Goal: Use online tool/utility: Utilize a website feature to perform a specific function

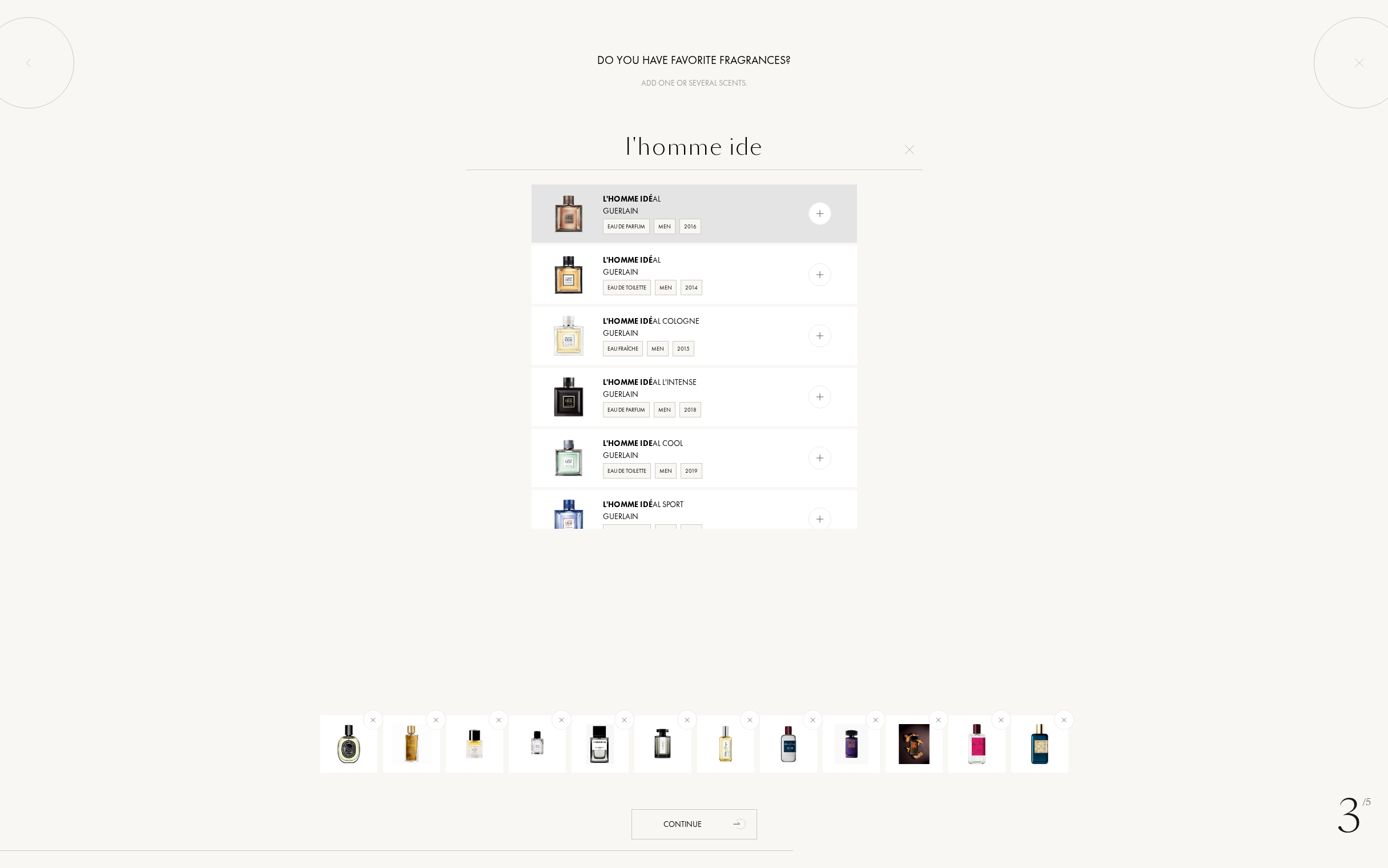
type input "l'homme ide"
click at [813, 213] on div at bounding box center [820, 213] width 22 height 22
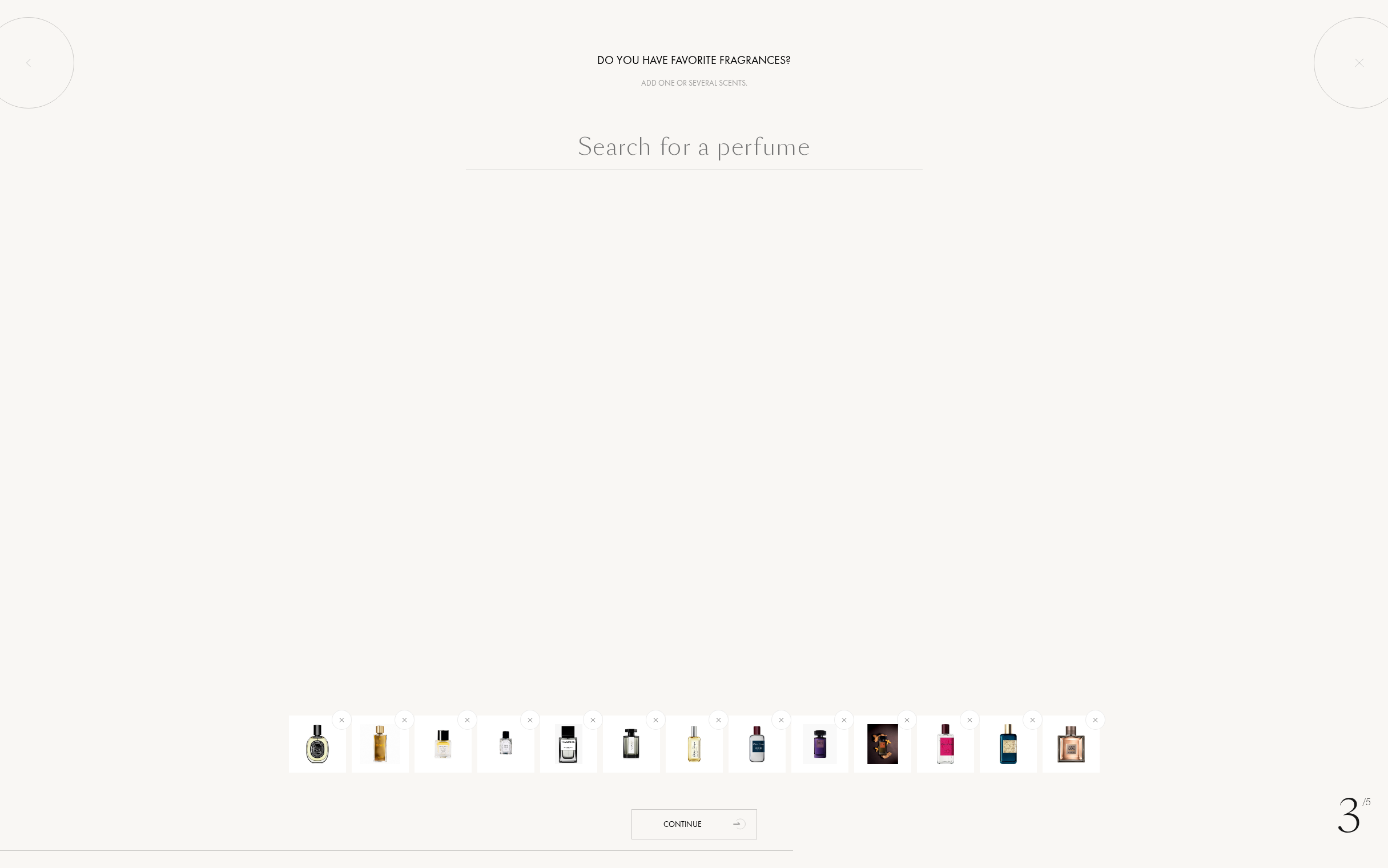
click at [712, 150] on input "text" at bounding box center [694, 149] width 457 height 41
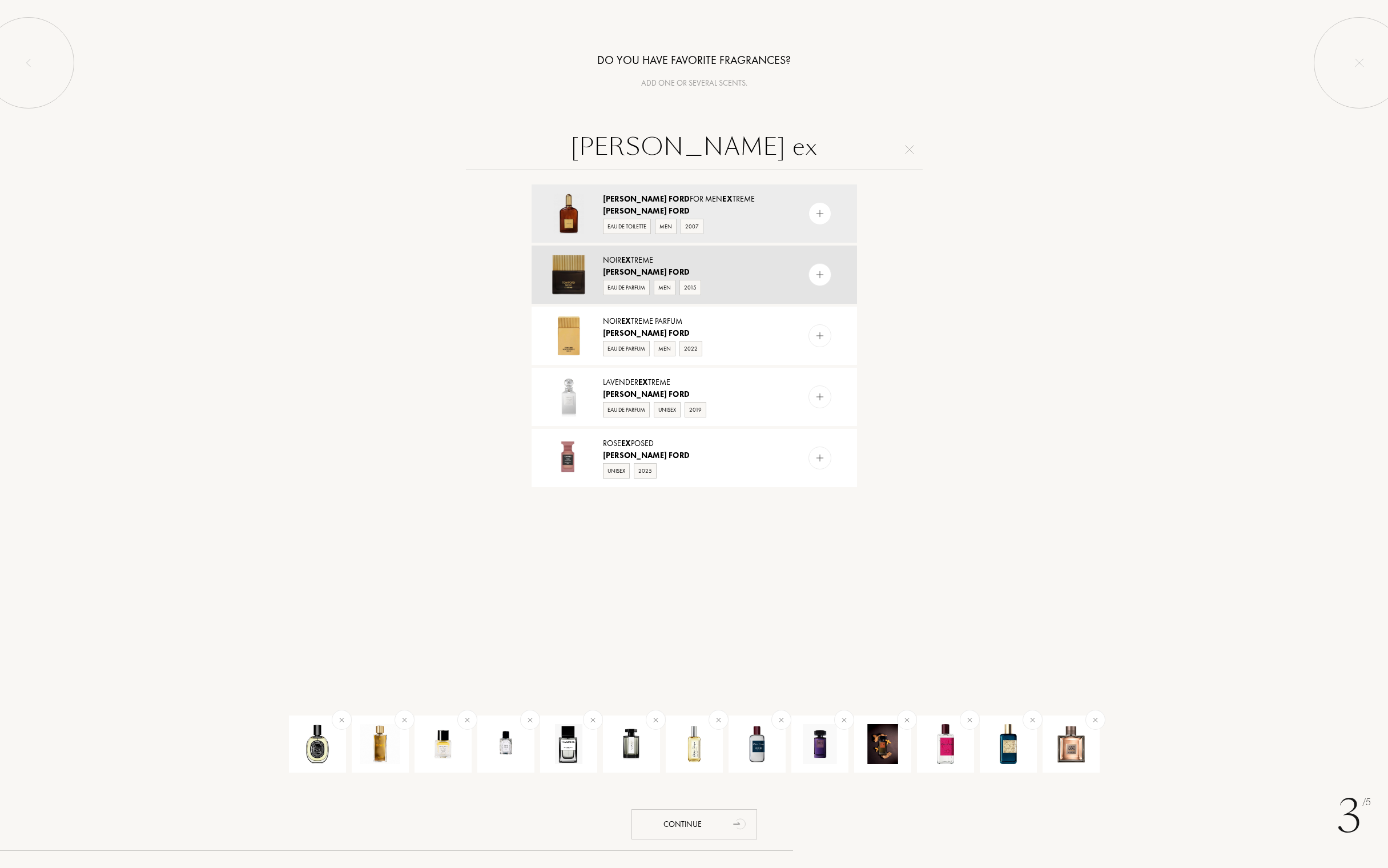
type input "[PERSON_NAME] ex"
click at [826, 274] on div at bounding box center [820, 274] width 22 height 22
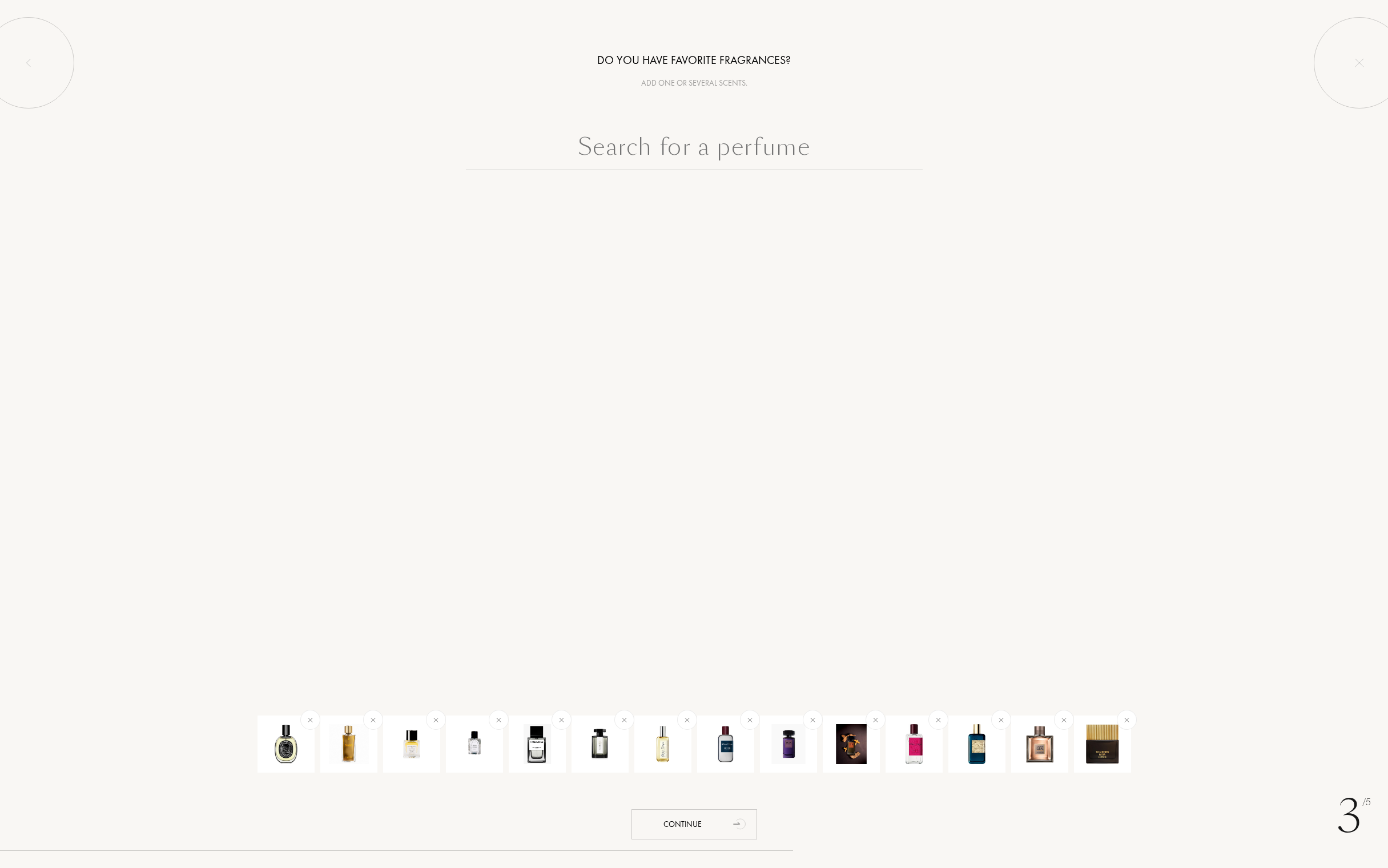
click at [762, 147] on input "text" at bounding box center [694, 149] width 457 height 41
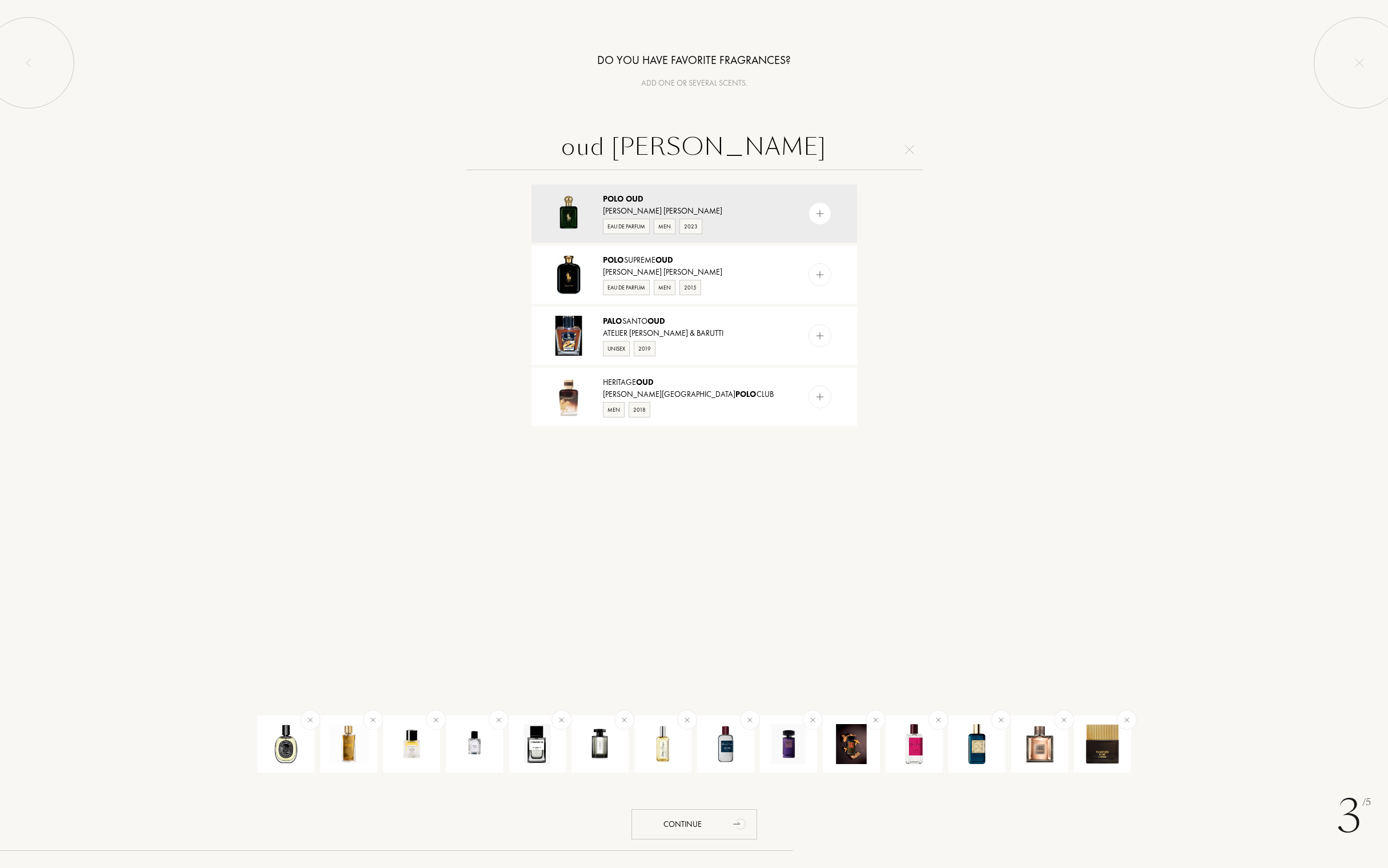
drag, startPoint x: 765, startPoint y: 148, endPoint x: 690, endPoint y: 146, distance: 75.0
click at [690, 146] on input "oud [PERSON_NAME]" at bounding box center [694, 149] width 457 height 41
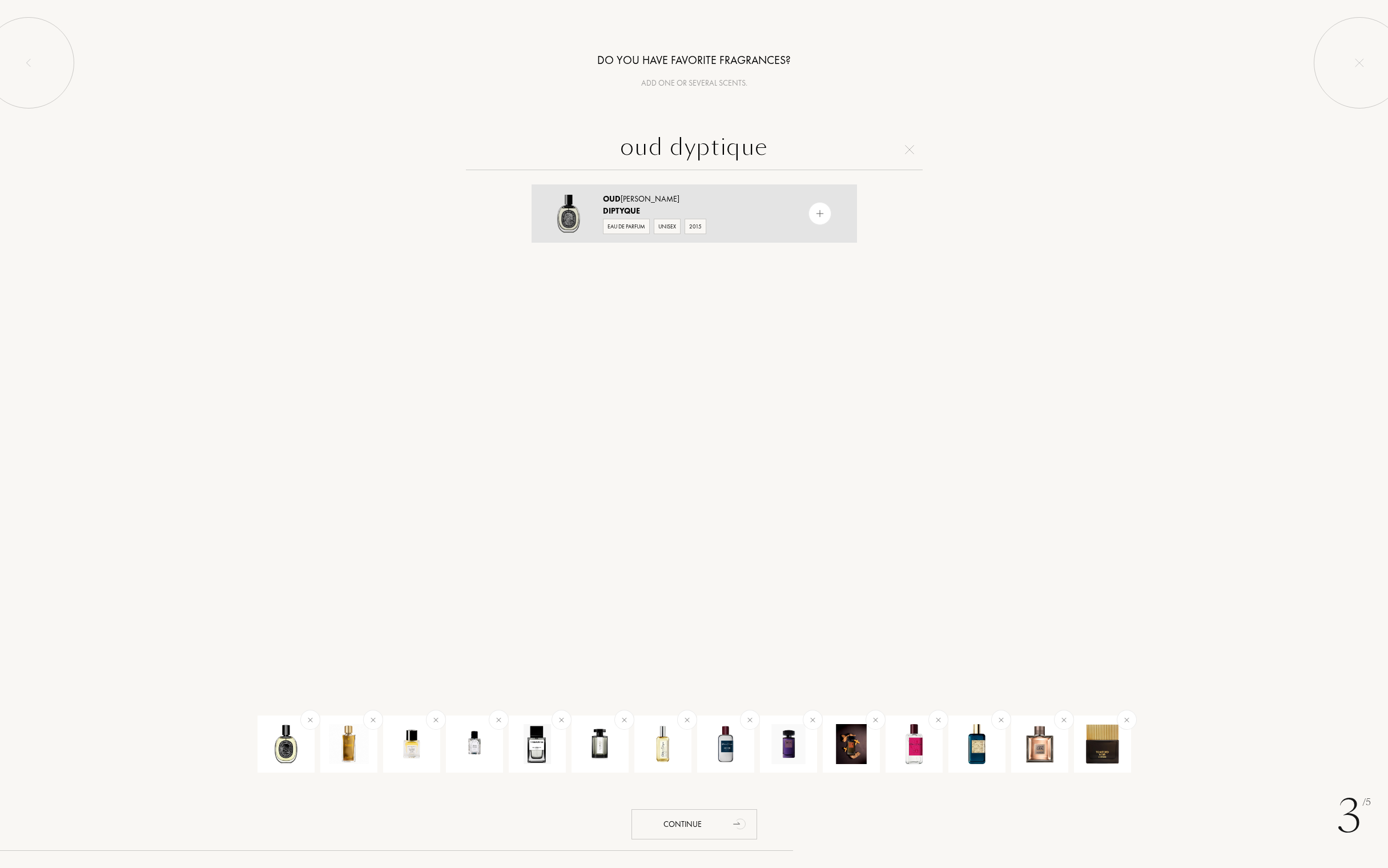
type input "oud dyptique"
click at [821, 213] on img at bounding box center [820, 214] width 11 height 11
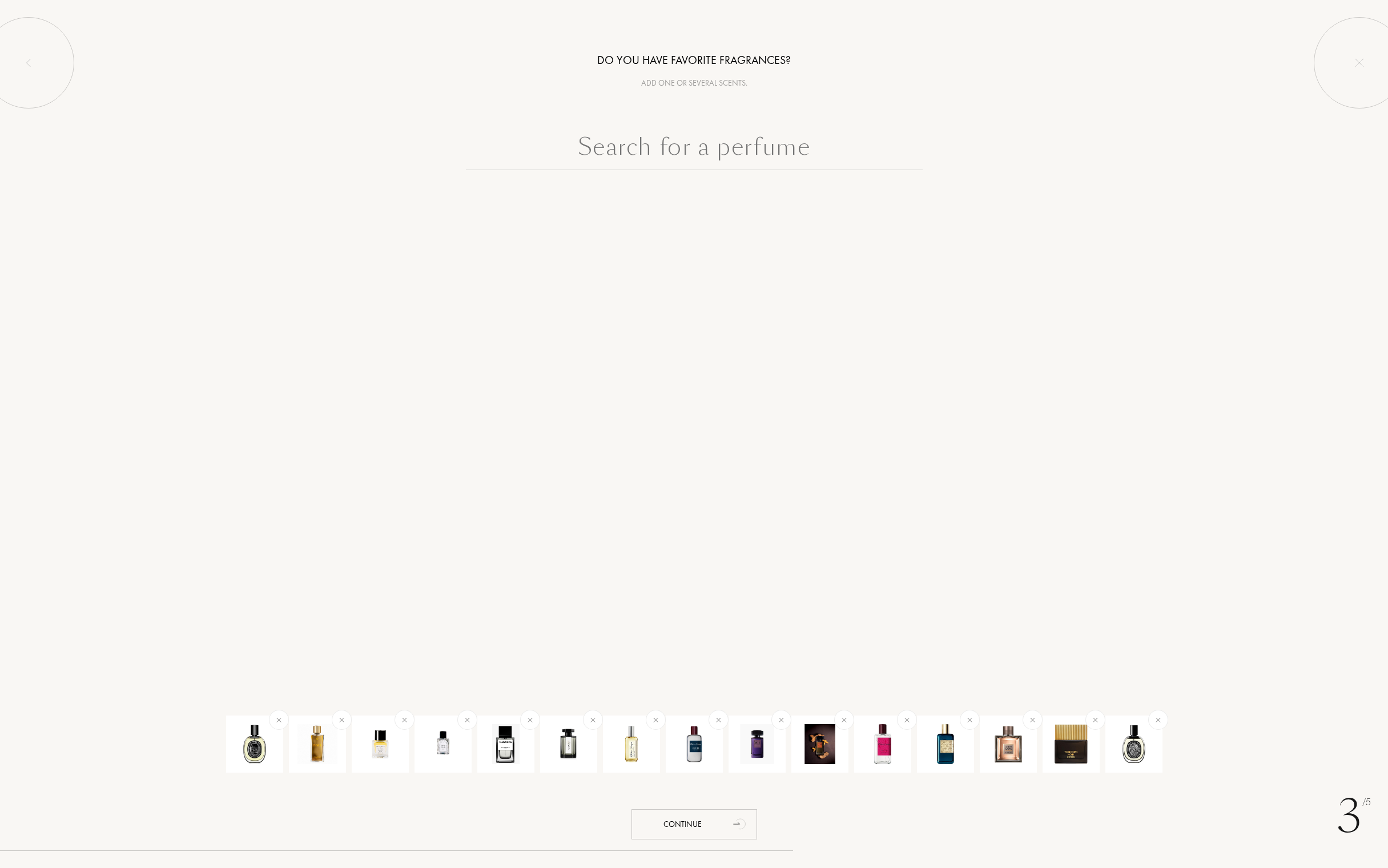
click at [725, 151] on input "text" at bounding box center [694, 149] width 457 height 41
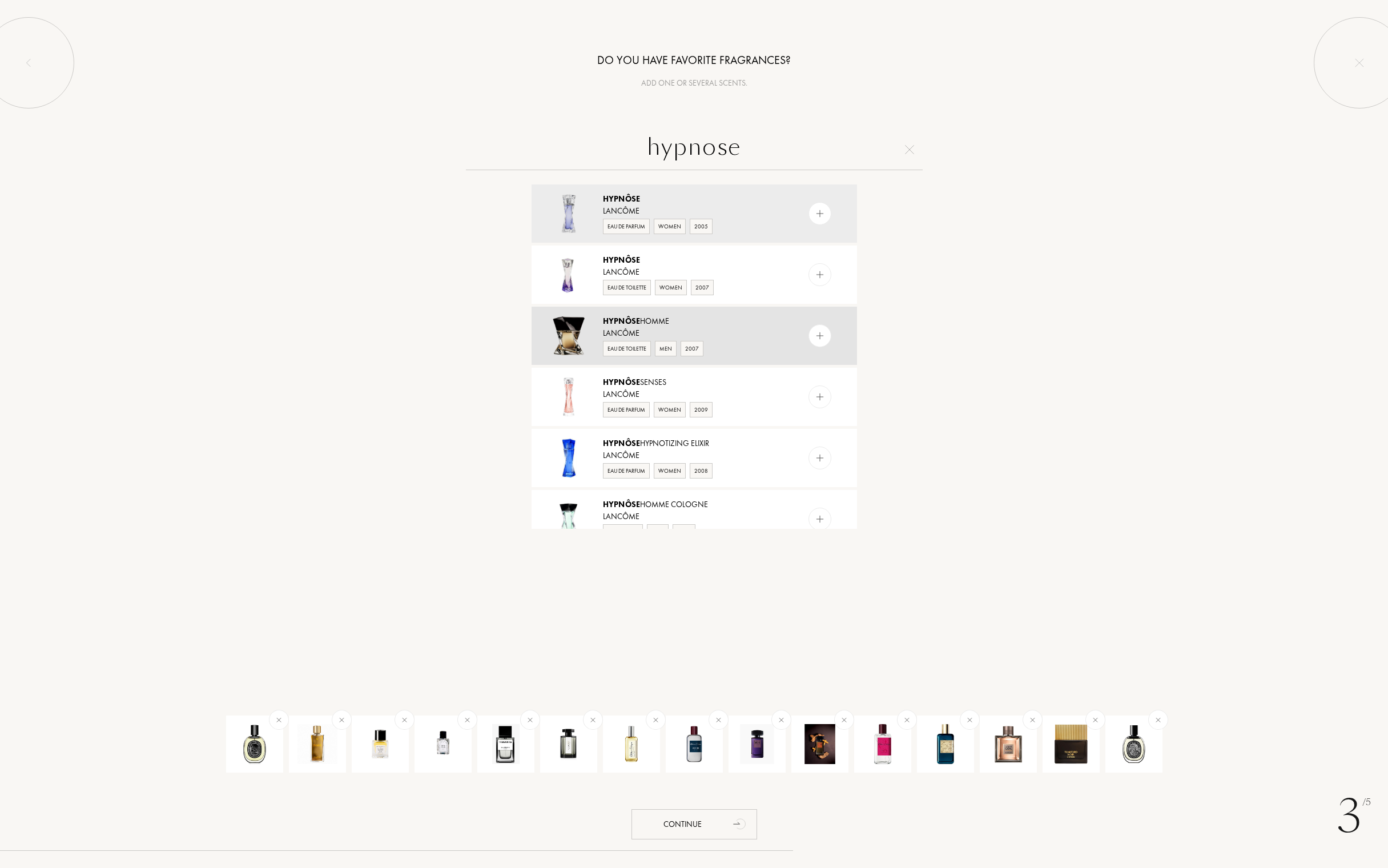
type input "hypnose"
click at [818, 339] on img at bounding box center [820, 336] width 11 height 11
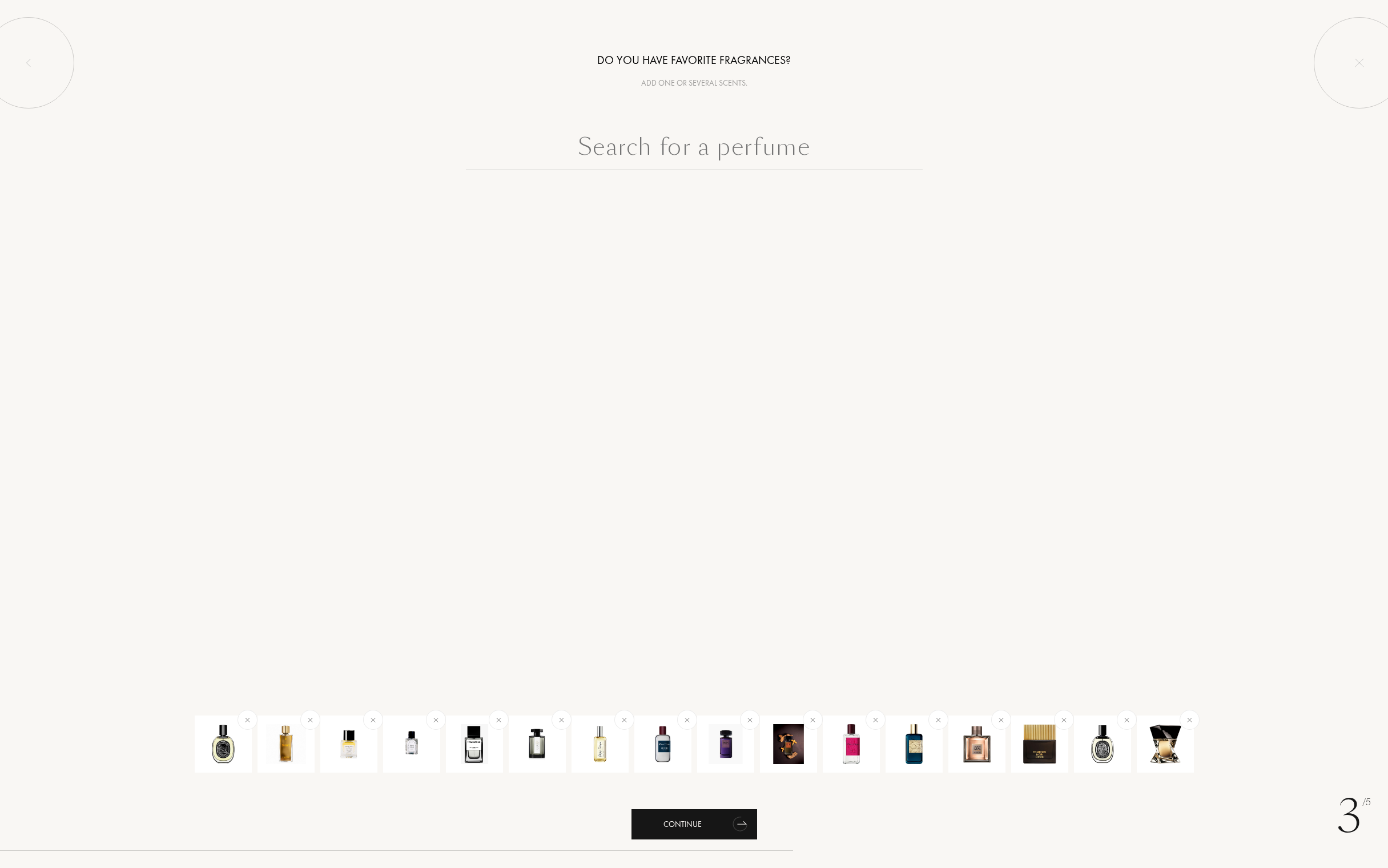
click at [701, 827] on div "Continue" at bounding box center [694, 825] width 126 height 30
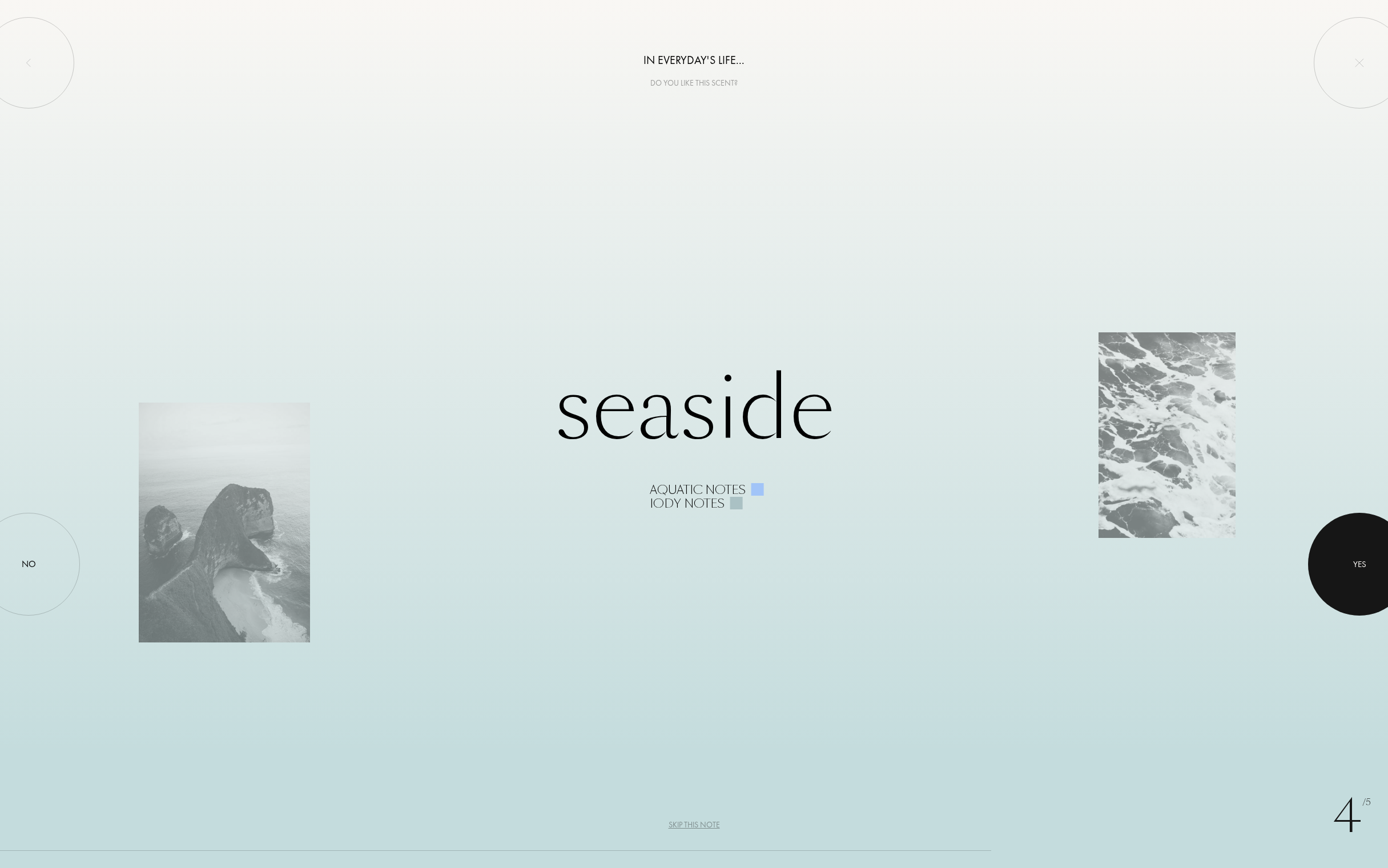
click at [1345, 554] on div at bounding box center [1360, 564] width 103 height 103
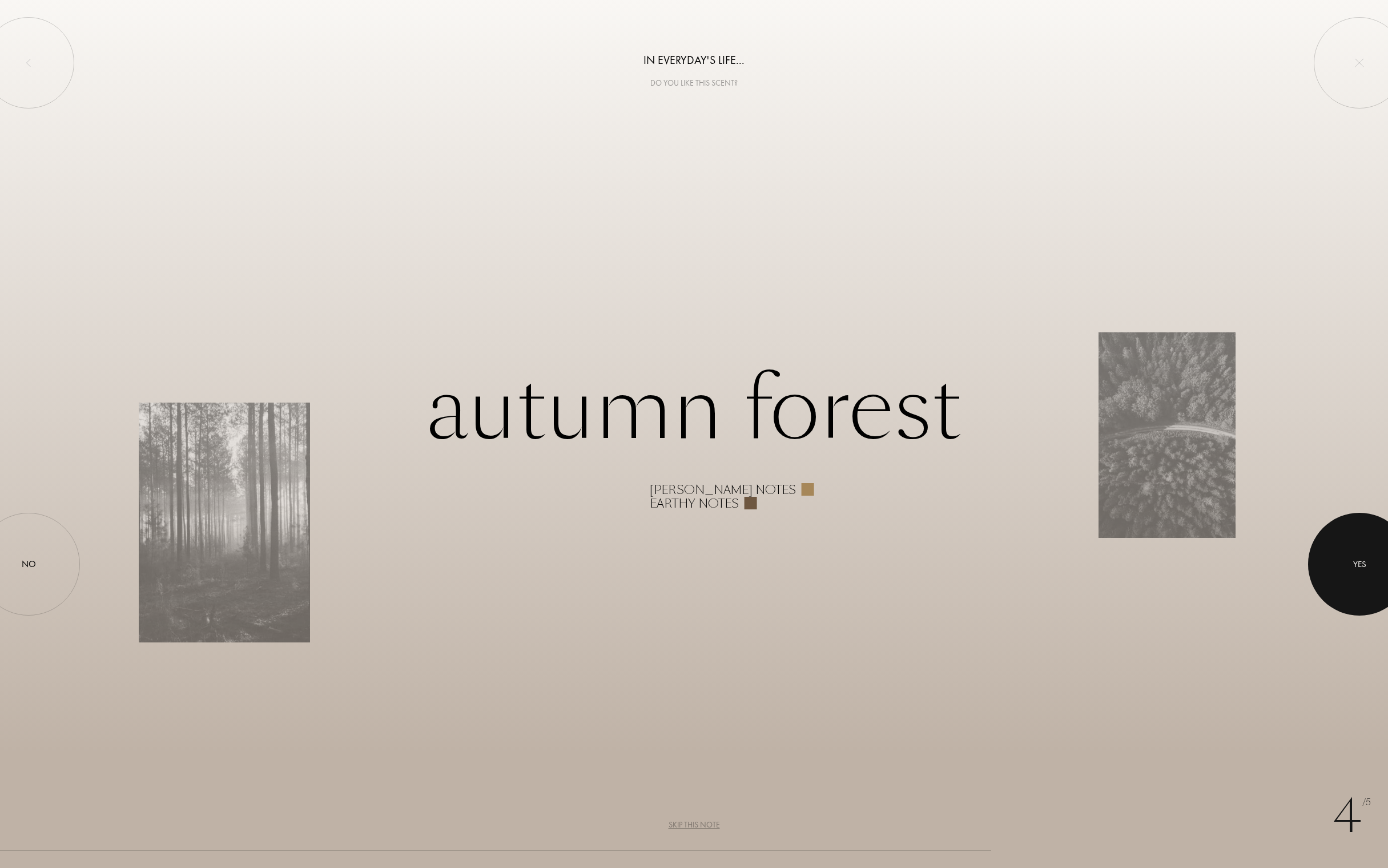
click at [1370, 567] on div at bounding box center [1360, 564] width 103 height 103
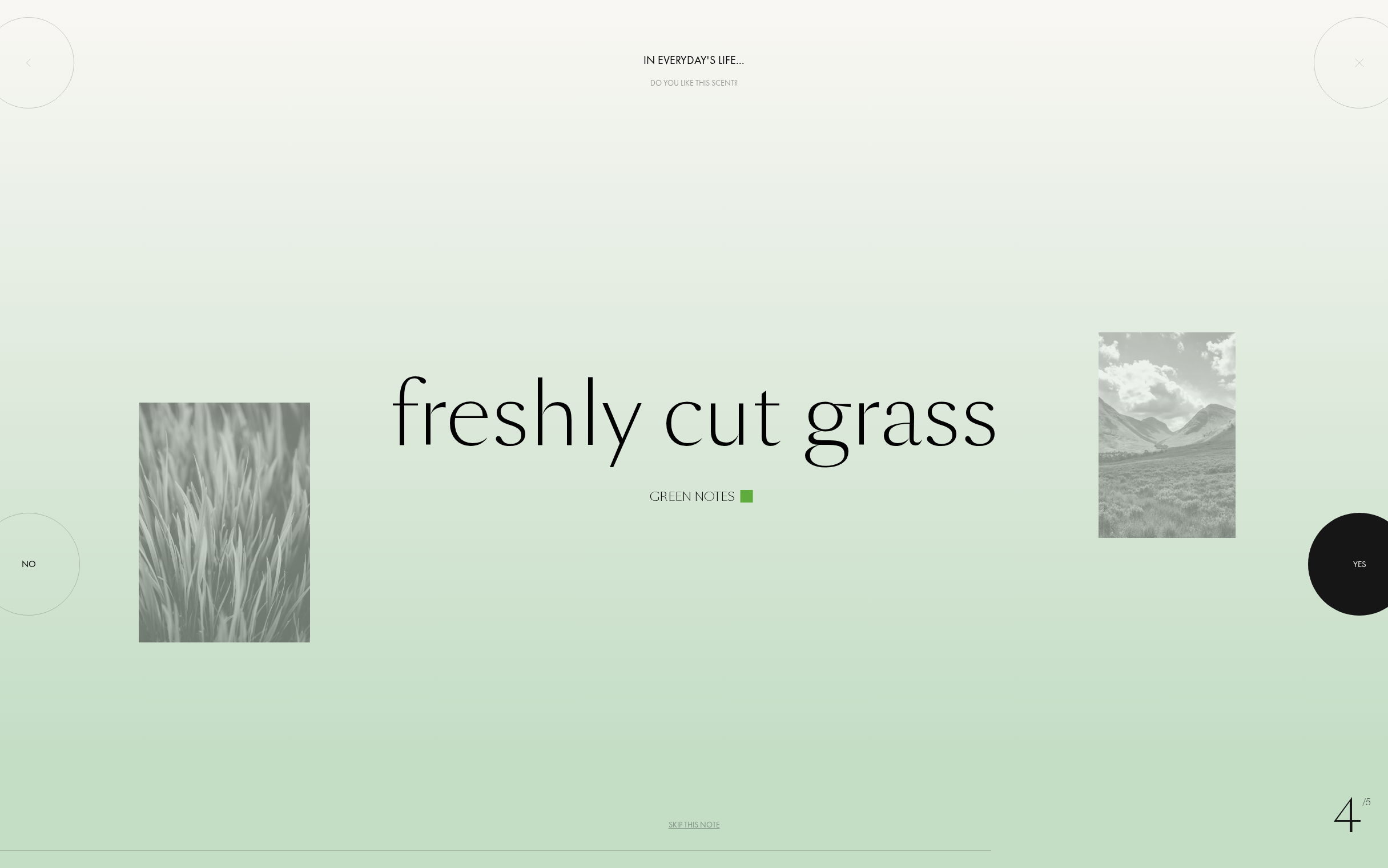
click at [1355, 570] on div "Yes" at bounding box center [1360, 564] width 13 height 13
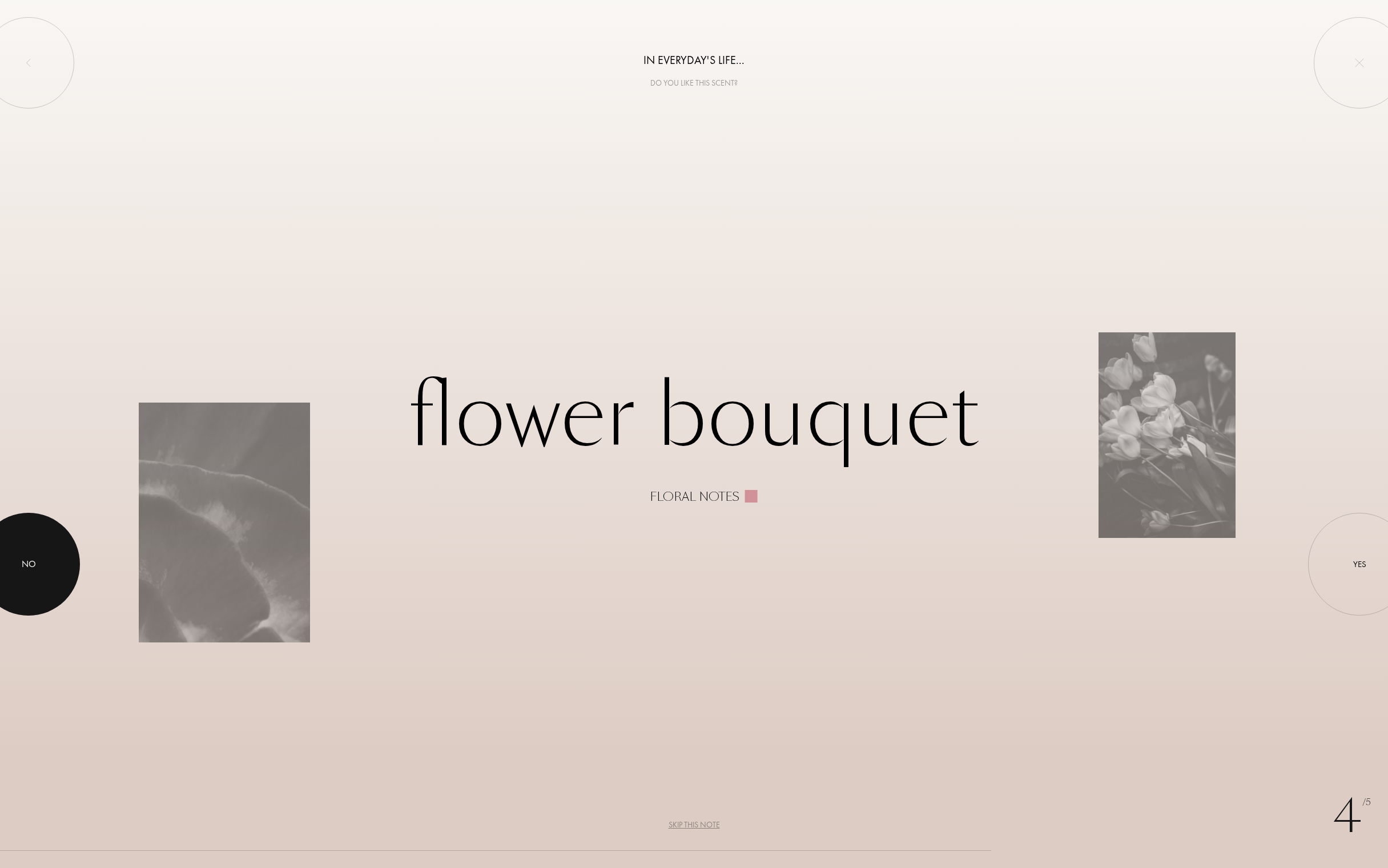
click at [47, 572] on div at bounding box center [29, 564] width 103 height 103
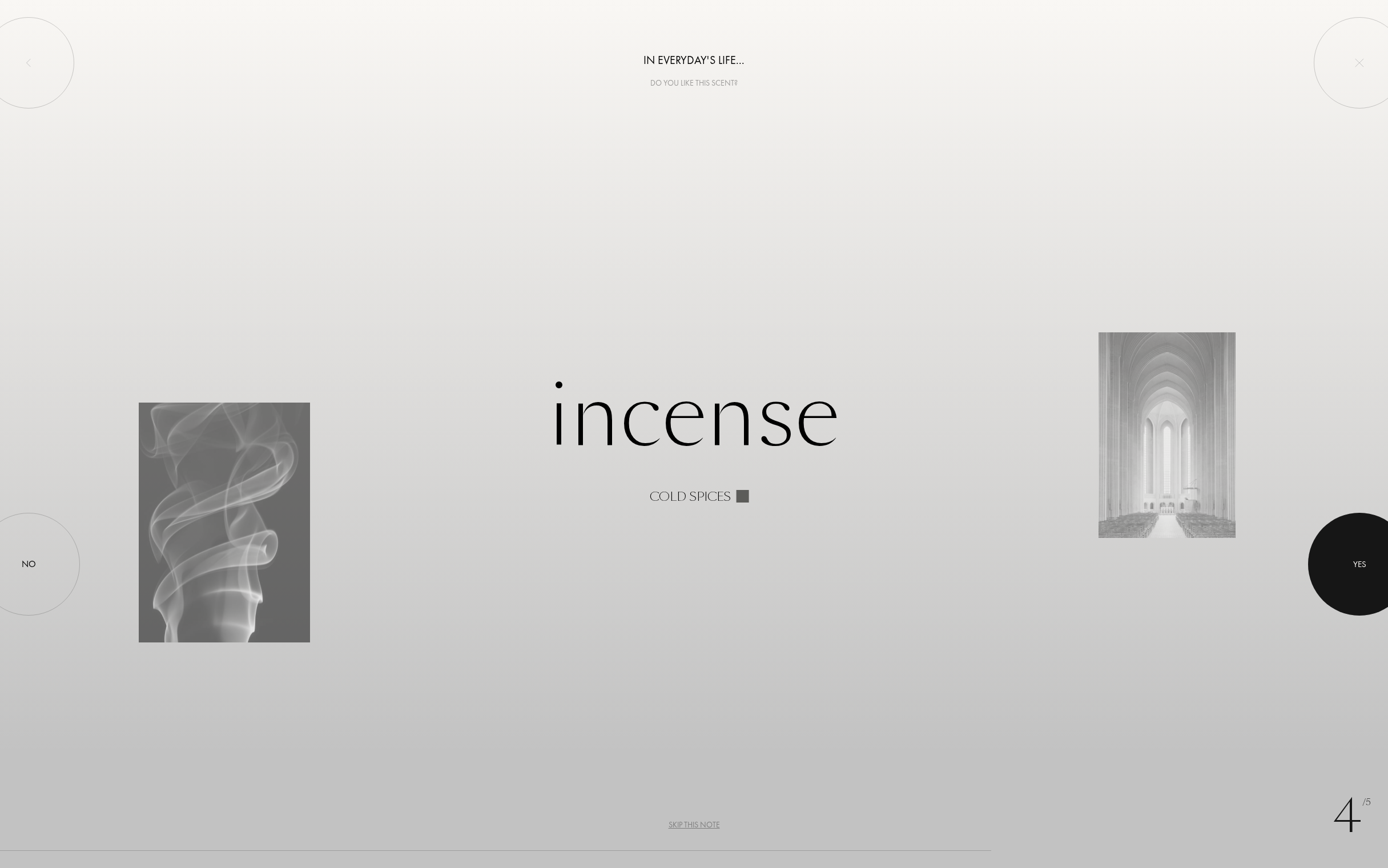
click at [1356, 562] on div "Yes" at bounding box center [1360, 564] width 13 height 13
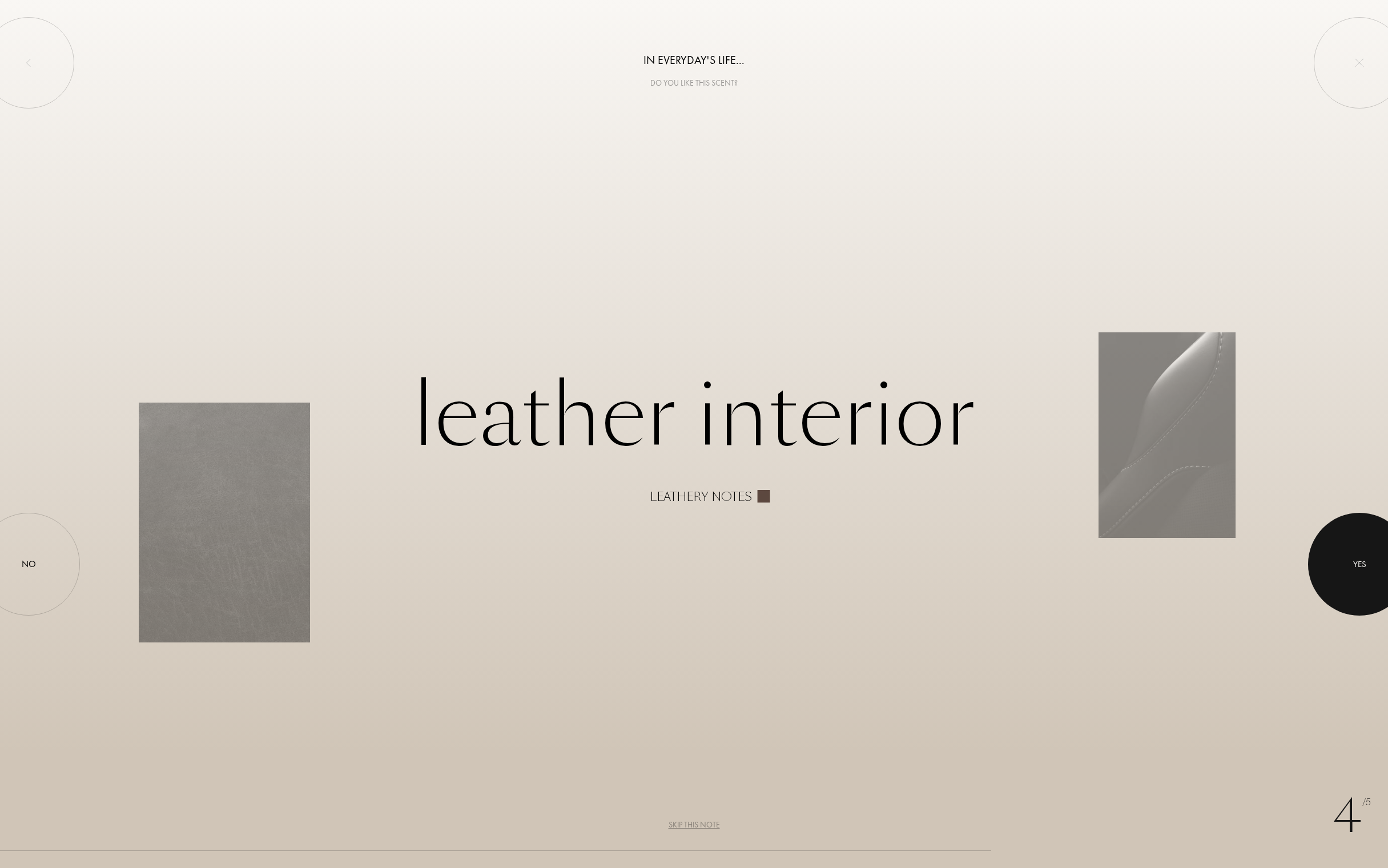
click at [1338, 568] on div at bounding box center [1360, 564] width 103 height 103
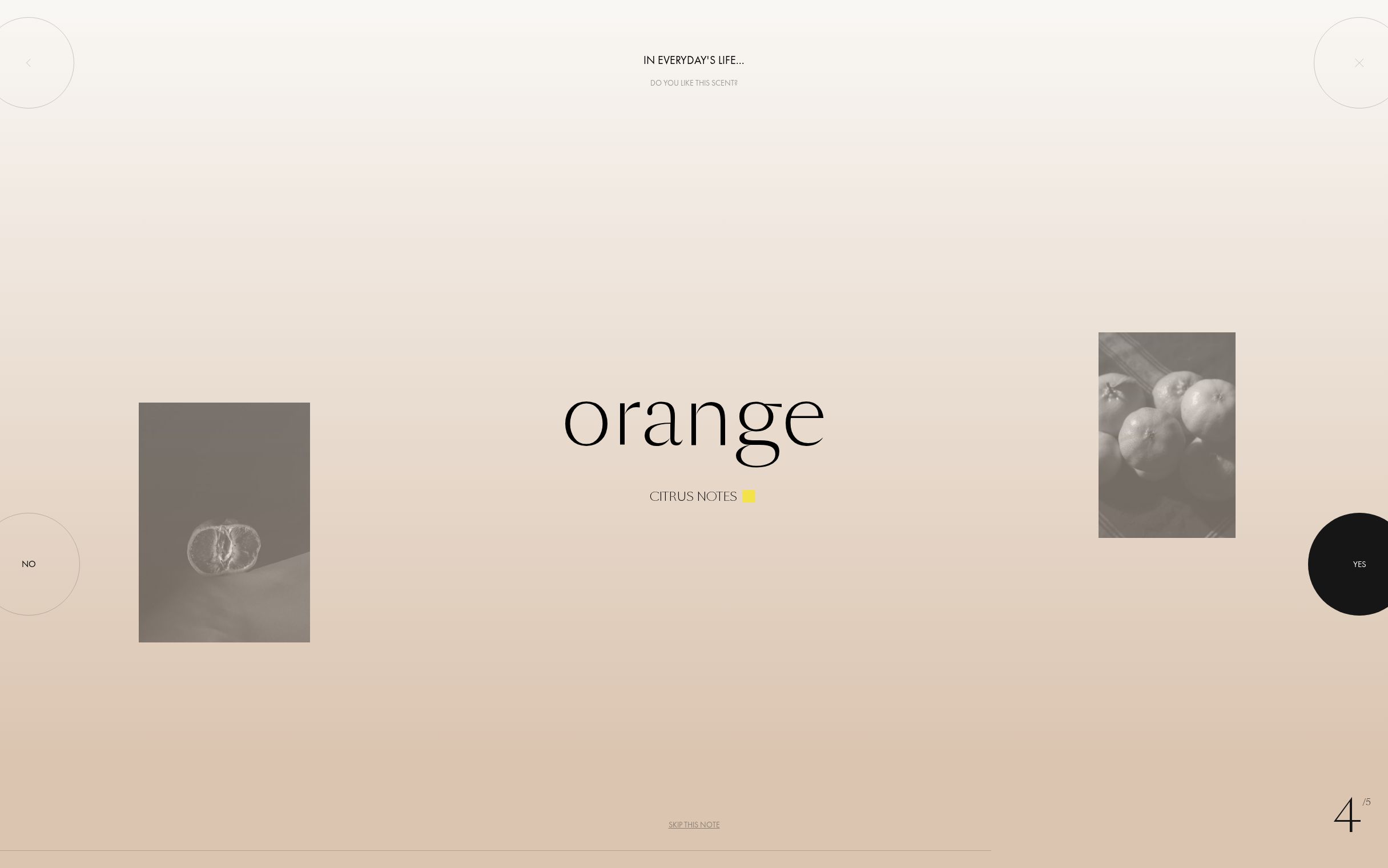
click at [1341, 569] on div at bounding box center [1360, 564] width 103 height 103
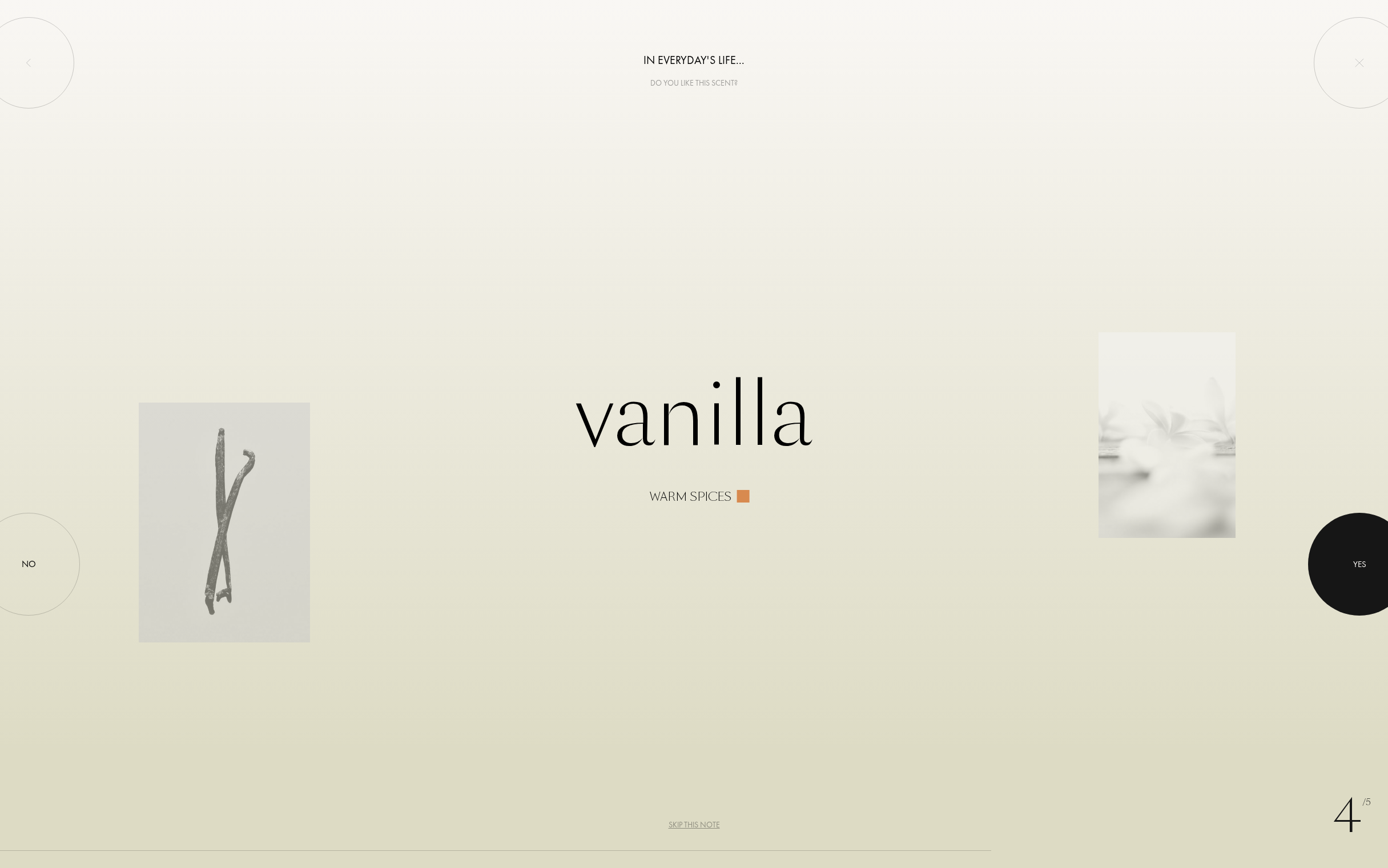
click at [1337, 571] on div at bounding box center [1360, 564] width 103 height 103
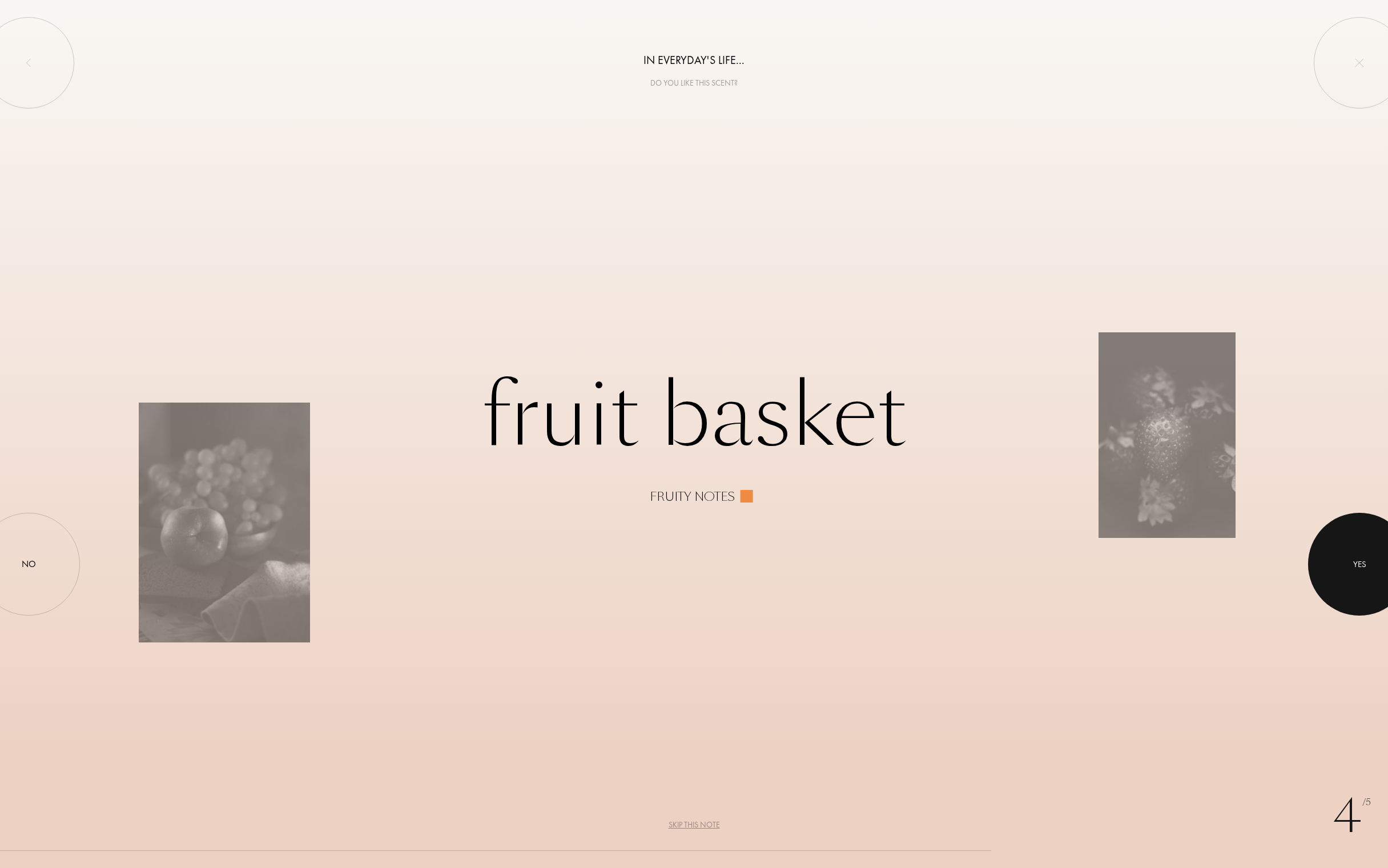
click at [1337, 570] on div at bounding box center [1360, 564] width 103 height 103
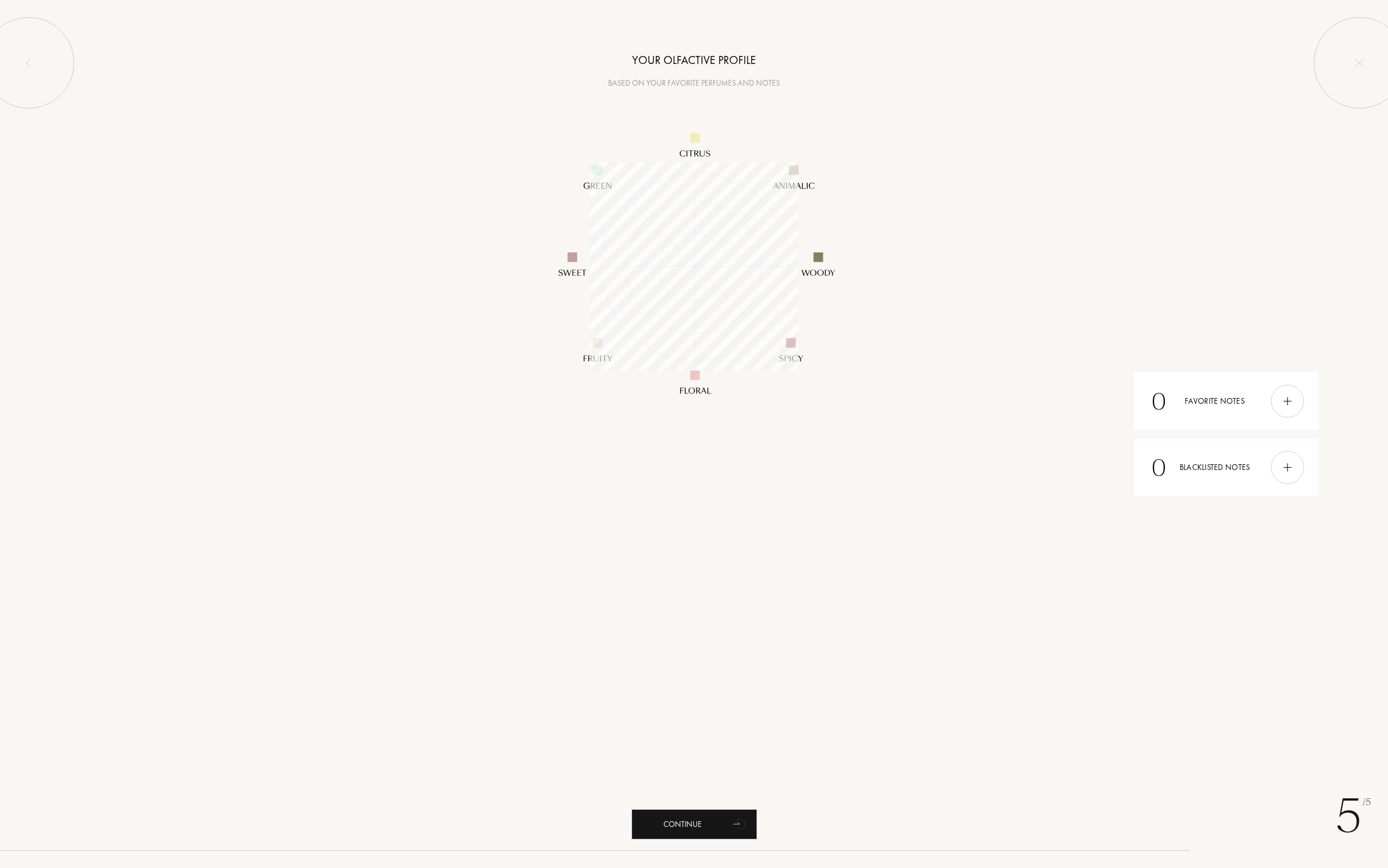
scroll to position [209, 209]
click at [1289, 404] on img at bounding box center [1288, 401] width 13 height 13
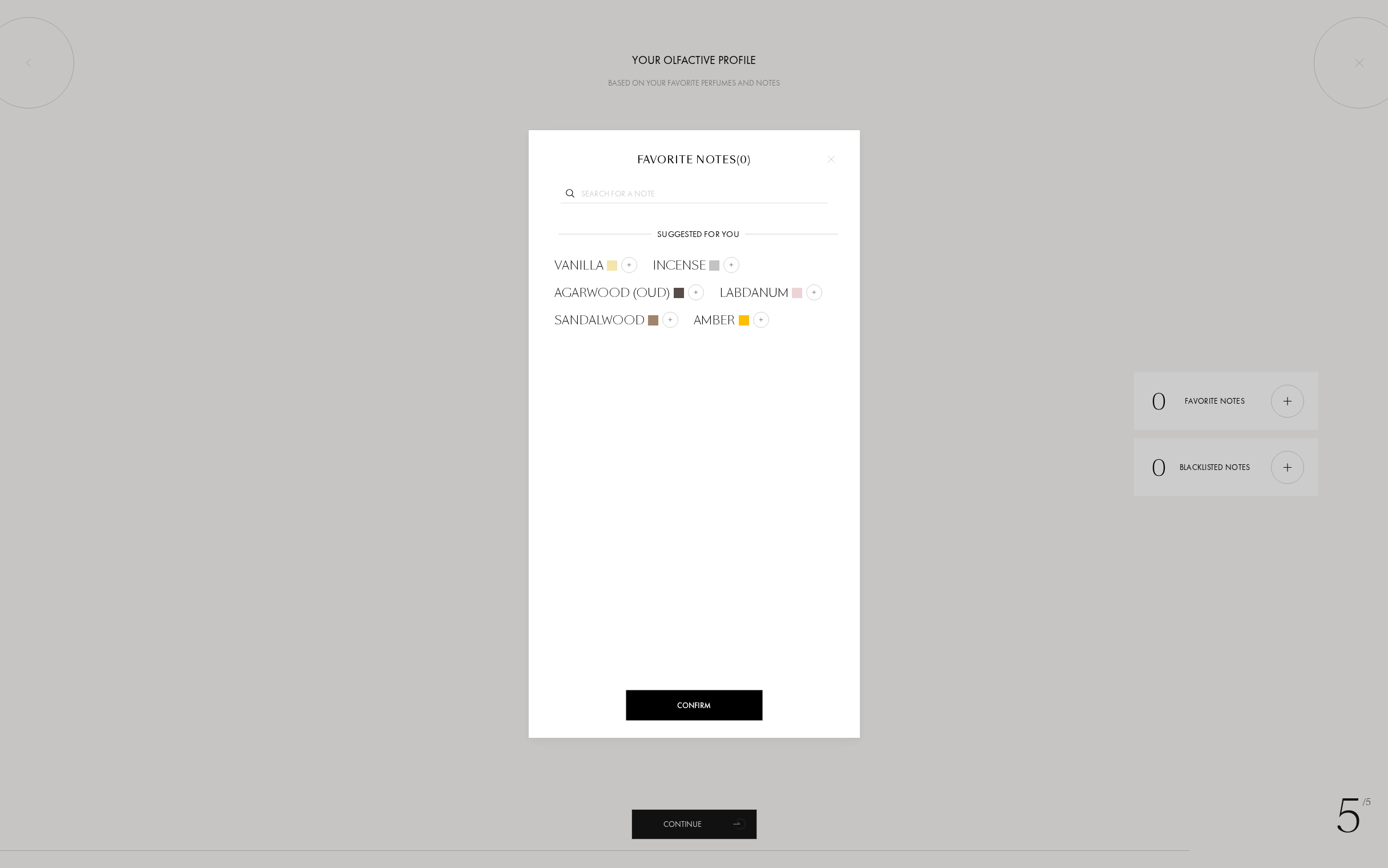
click at [666, 194] on input "text" at bounding box center [694, 195] width 267 height 15
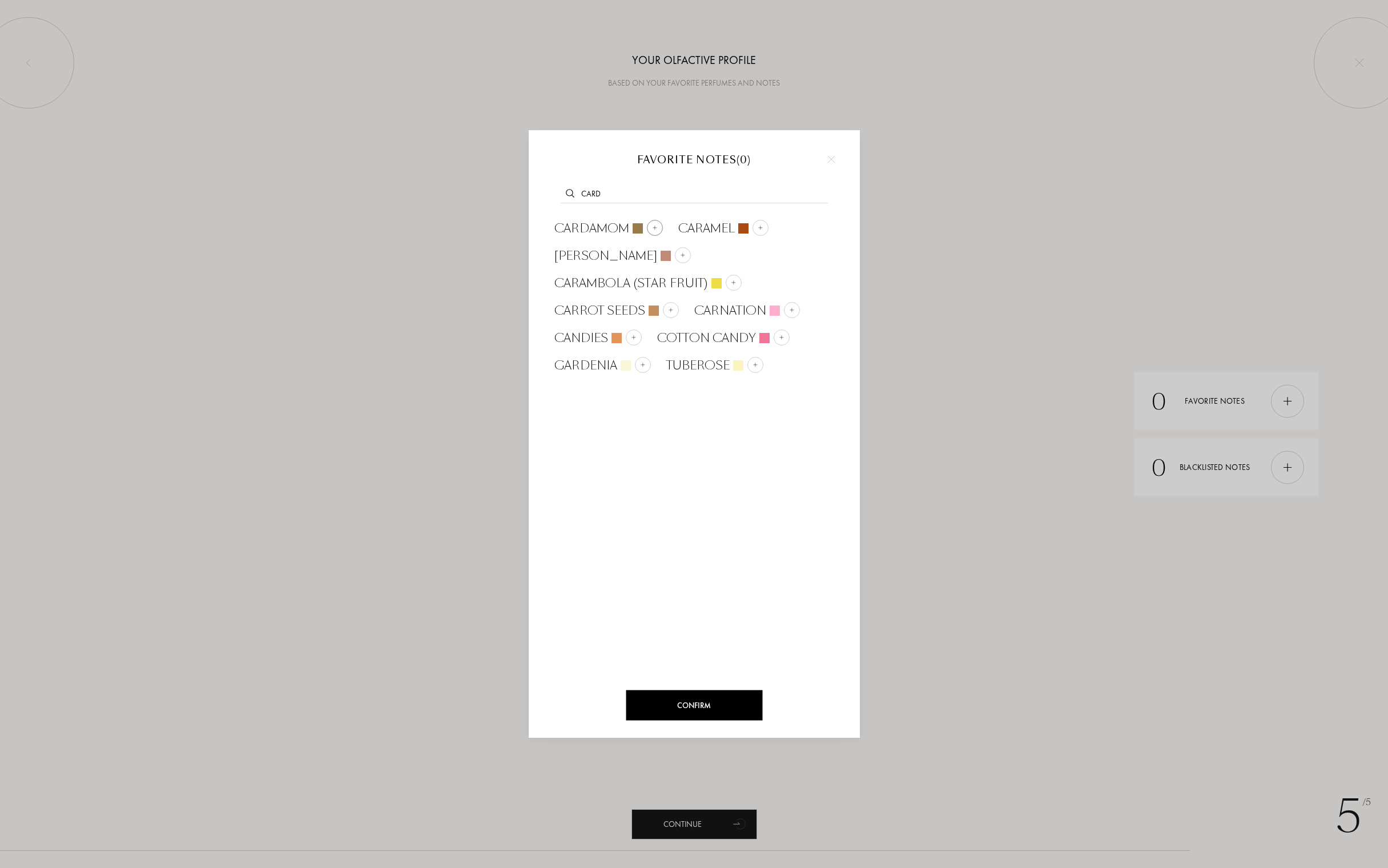
type input "card"
click at [653, 225] on img at bounding box center [654, 227] width 6 height 6
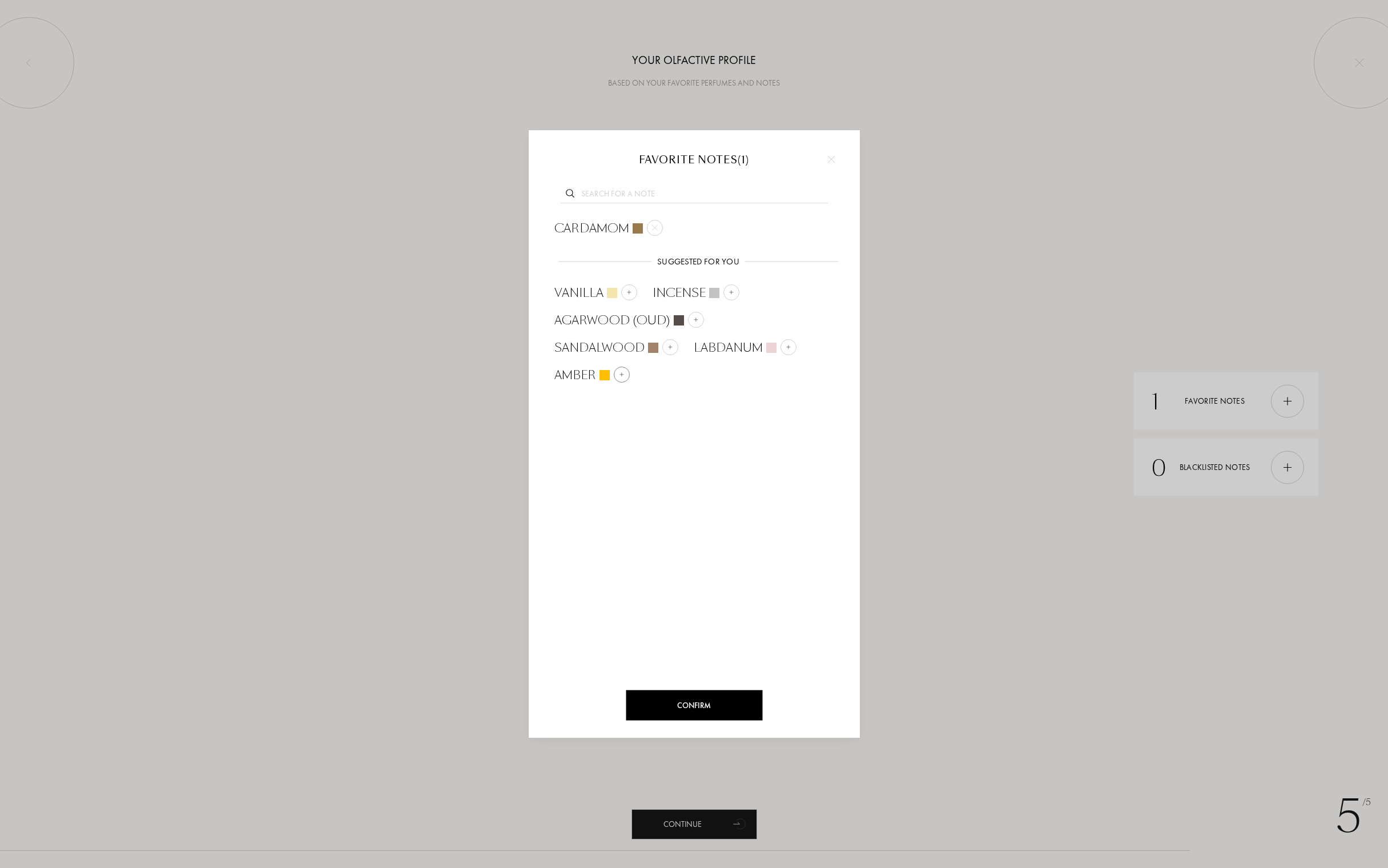
click at [623, 374] on img at bounding box center [621, 374] width 6 height 6
click at [692, 321] on img at bounding box center [695, 319] width 6 height 6
click at [631, 319] on img at bounding box center [628, 319] width 6 height 6
click at [765, 319] on div at bounding box center [773, 320] width 16 height 16
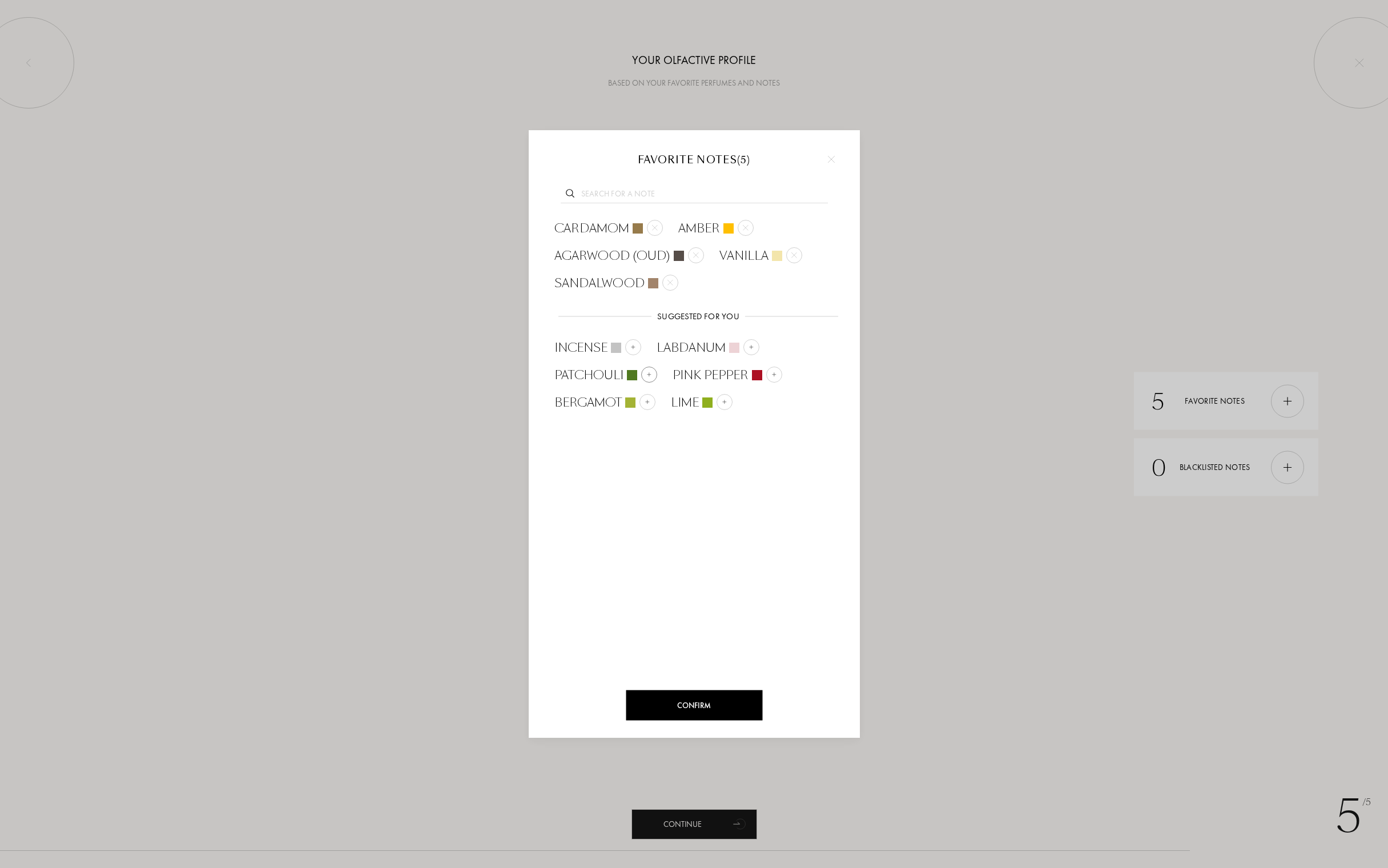
click at [644, 373] on div at bounding box center [649, 375] width 16 height 16
click at [634, 350] on img at bounding box center [632, 347] width 6 height 6
click at [771, 375] on img at bounding box center [773, 374] width 6 height 6
click at [608, 403] on img at bounding box center [607, 402] width 6 height 6
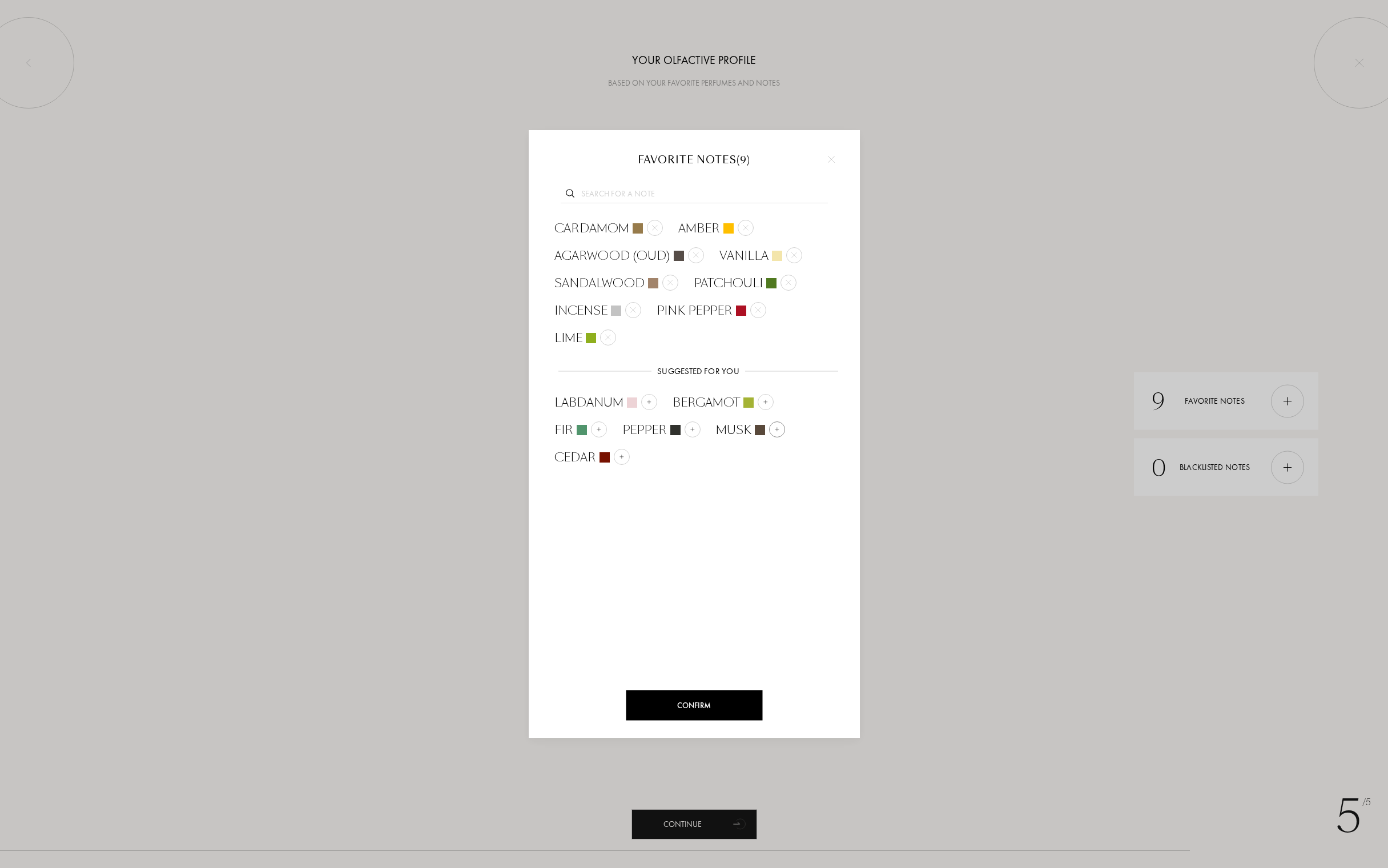
click at [773, 429] on img at bounding box center [776, 429] width 6 height 6
click at [696, 429] on div at bounding box center [692, 429] width 16 height 16
click at [690, 430] on img at bounding box center [689, 429] width 6 height 6
click at [761, 428] on div at bounding box center [766, 429] width 16 height 16
click at [746, 456] on img at bounding box center [749, 456] width 6 height 6
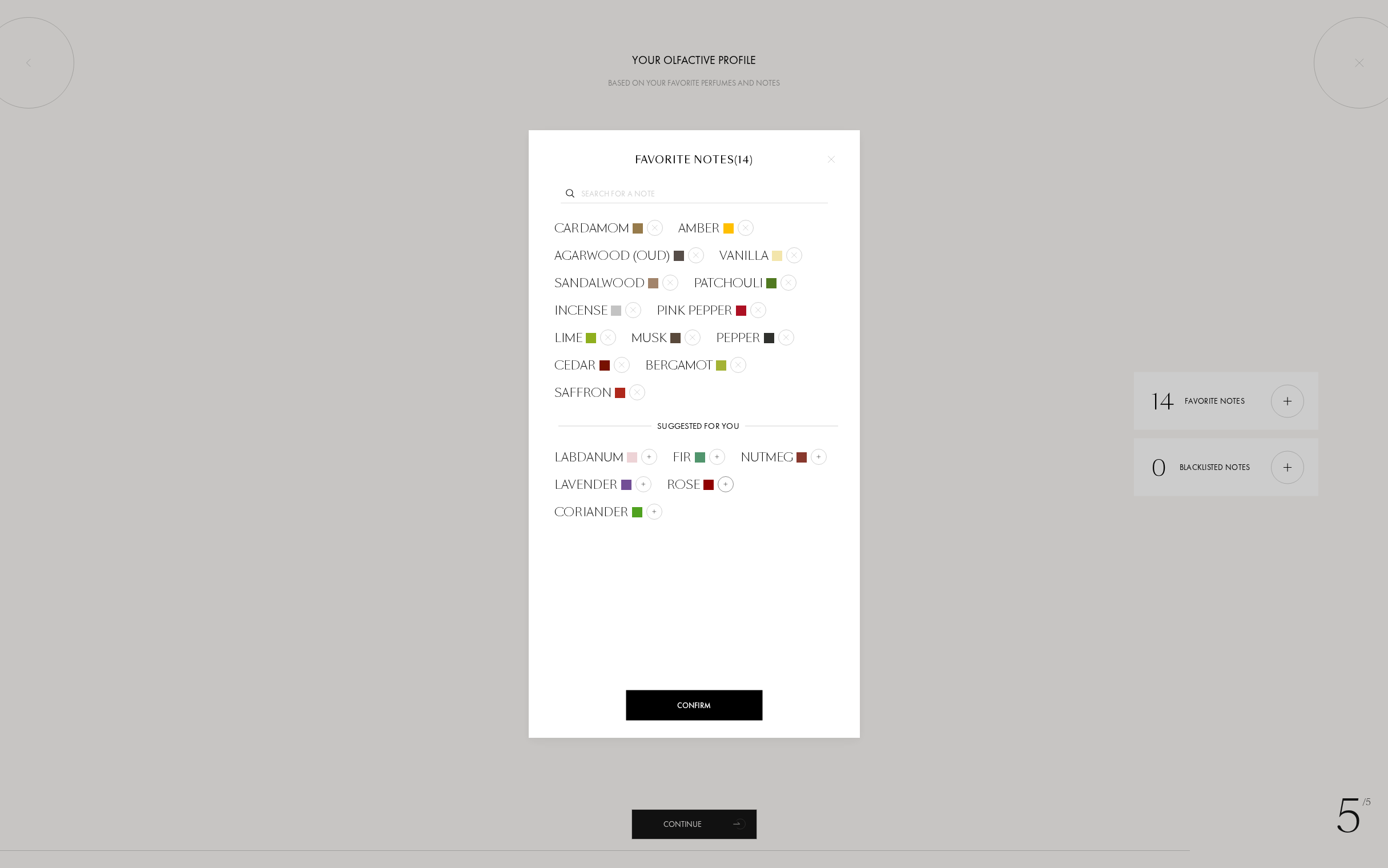
click at [731, 485] on div at bounding box center [726, 485] width 16 height 16
click at [764, 482] on img at bounding box center [766, 484] width 6 height 6
click at [750, 512] on img at bounding box center [750, 511] width 6 height 6
click at [688, 708] on div "Confirm" at bounding box center [694, 706] width 136 height 30
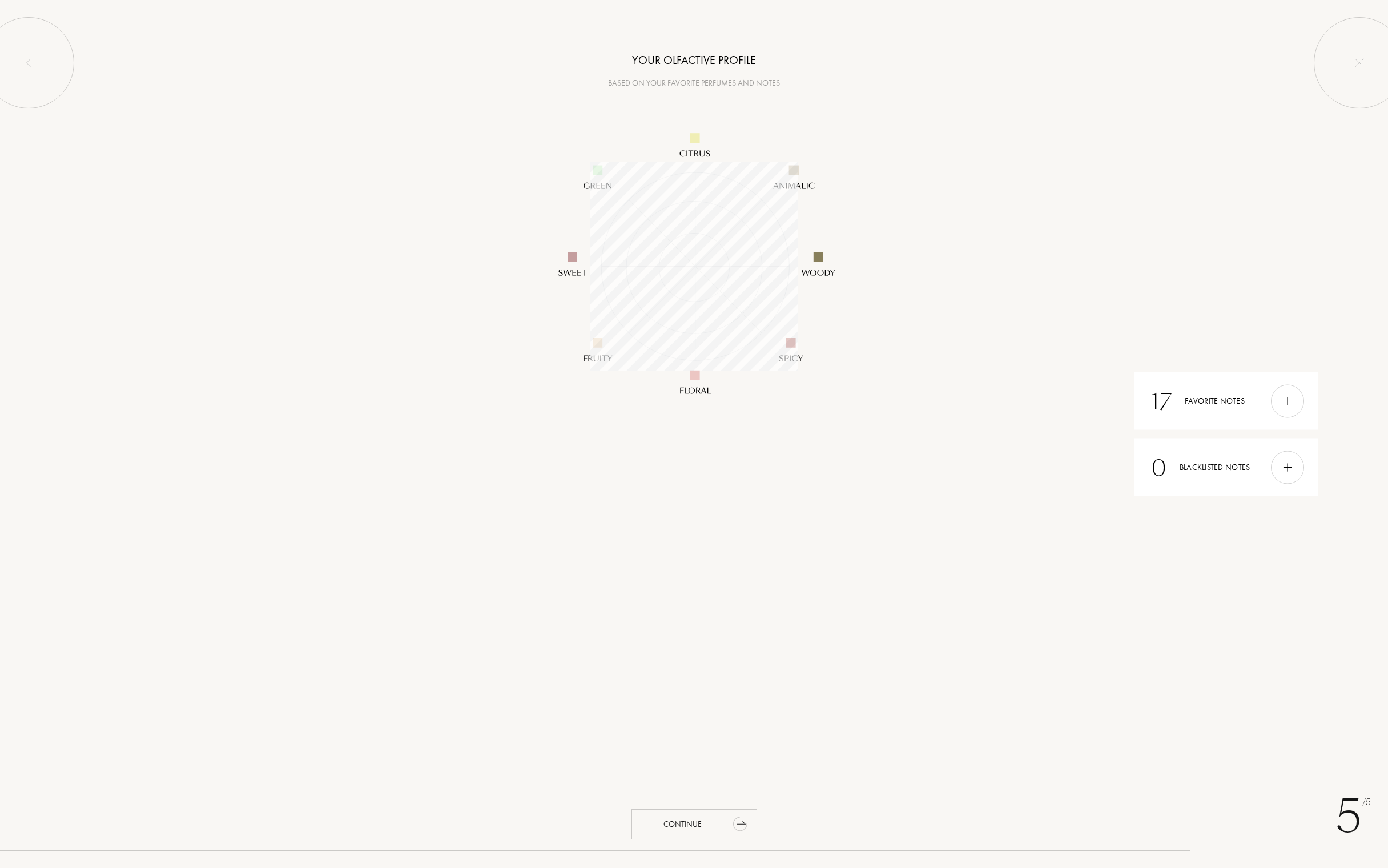
click at [706, 821] on div "Continue" at bounding box center [694, 825] width 126 height 30
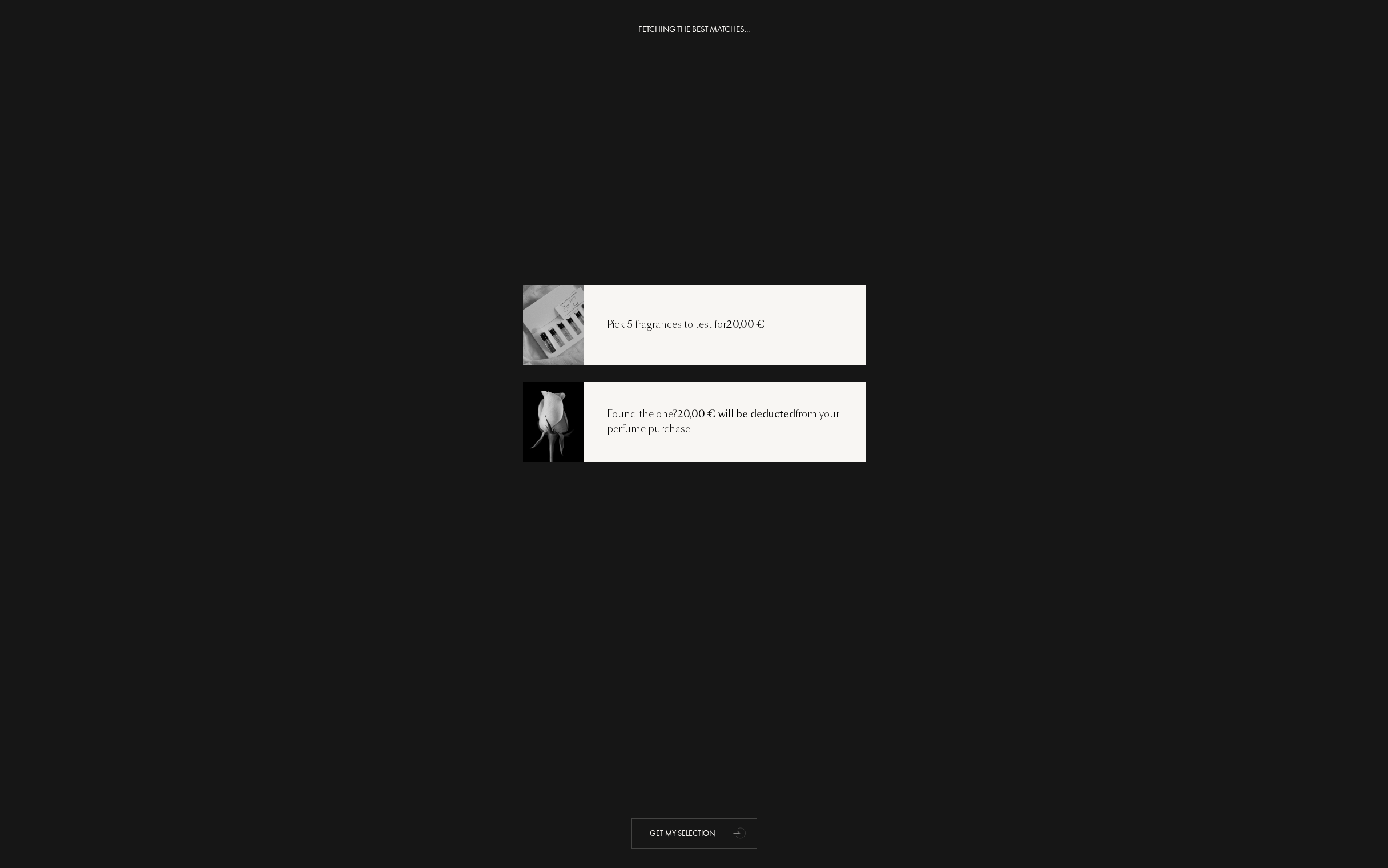
click at [712, 829] on div "Get my selection" at bounding box center [694, 834] width 126 height 30
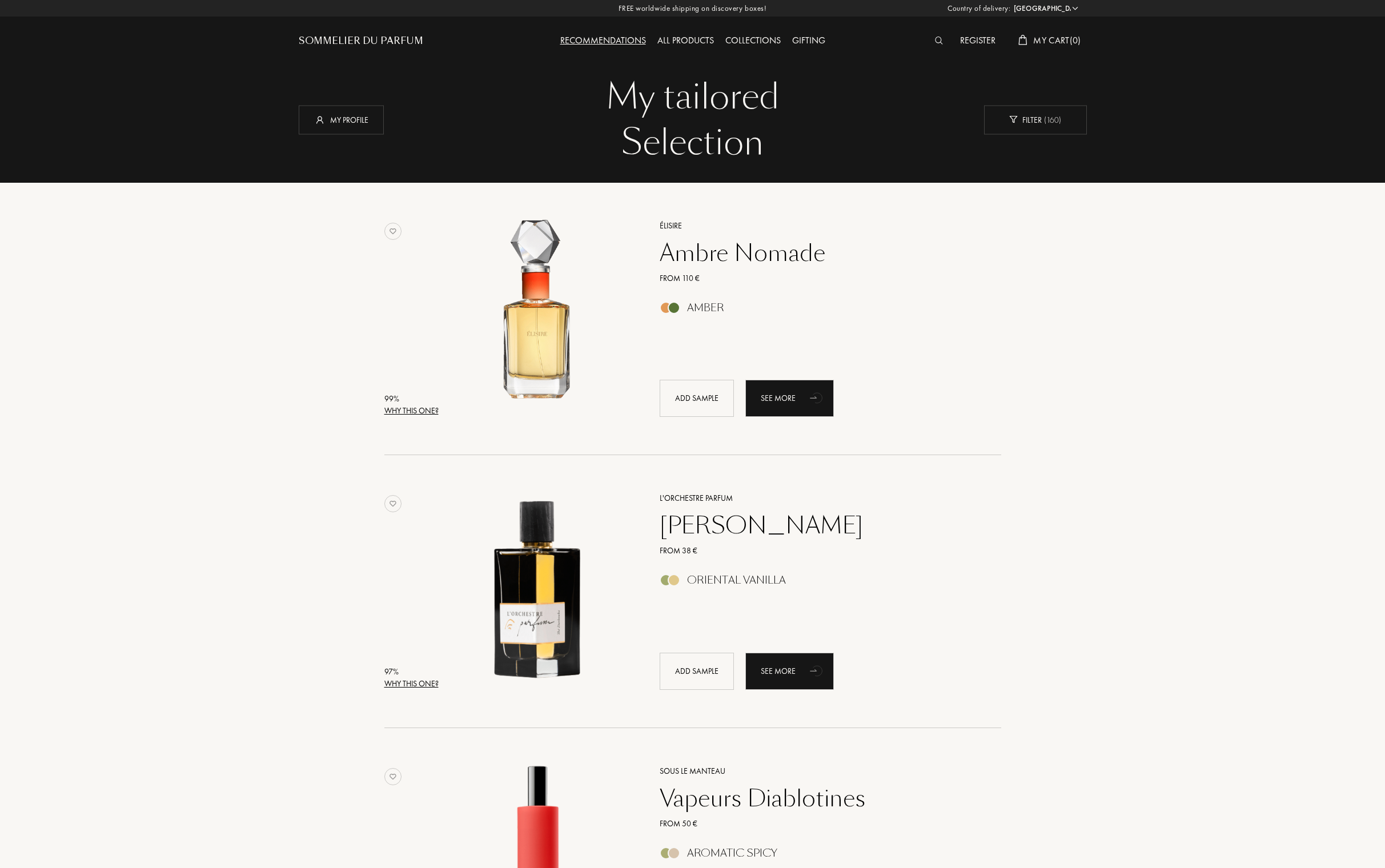
select select "FR"
